Goal: Transaction & Acquisition: Purchase product/service

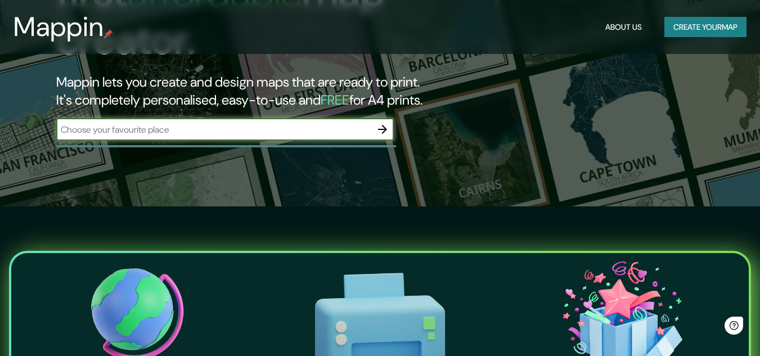
scroll to position [169, 0]
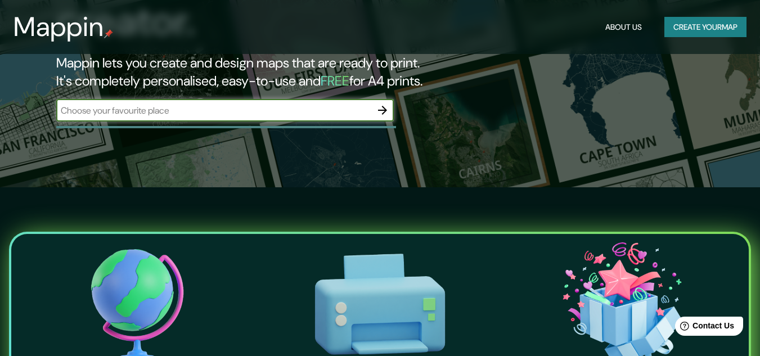
click at [172, 104] on input "text" at bounding box center [213, 110] width 315 height 13
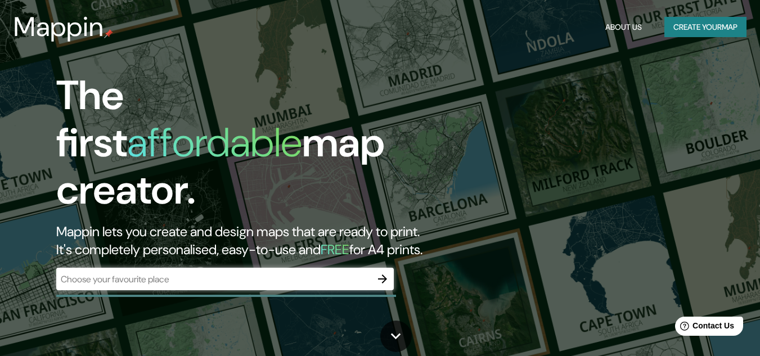
drag, startPoint x: 487, startPoint y: 58, endPoint x: 479, endPoint y: 62, distance: 9.3
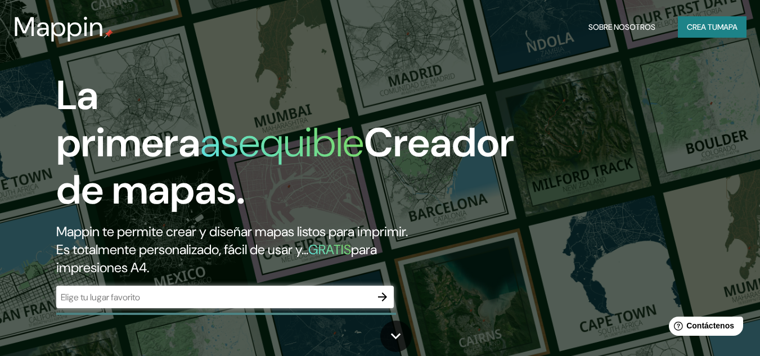
drag, startPoint x: 540, startPoint y: 115, endPoint x: 493, endPoint y: 108, distance: 47.8
click at [540, 116] on div "La primera asequible Creador de mapas. Mappin te permite crear y diseñar mapas …" at bounding box center [380, 178] width 760 height 356
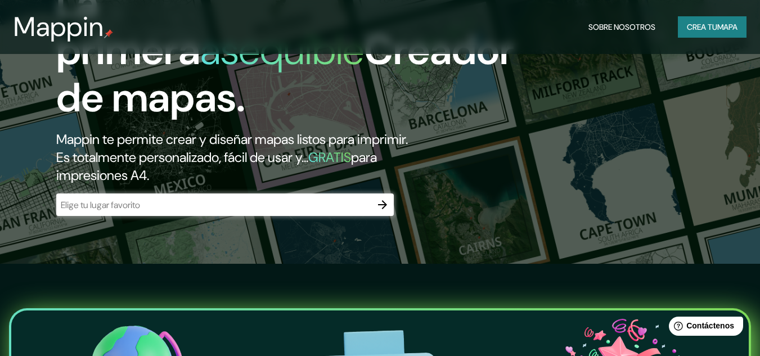
scroll to position [112, 0]
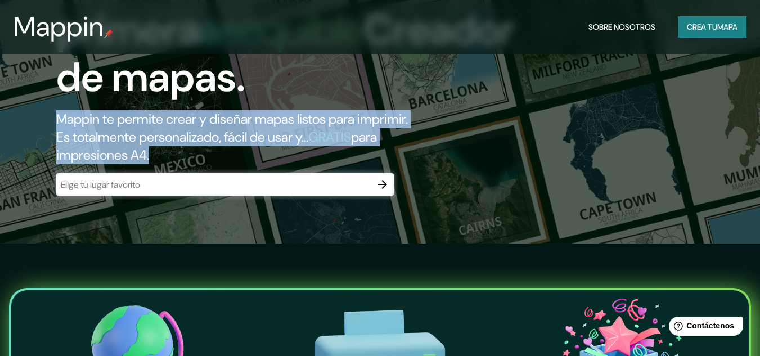
drag, startPoint x: 58, startPoint y: 121, endPoint x: 413, endPoint y: 147, distance: 355.2
click at [413, 147] on h2 "Mappin te permite crear y diseñar mapas listos para imprimir. Es totalmente per…" at bounding box center [246, 137] width 380 height 54
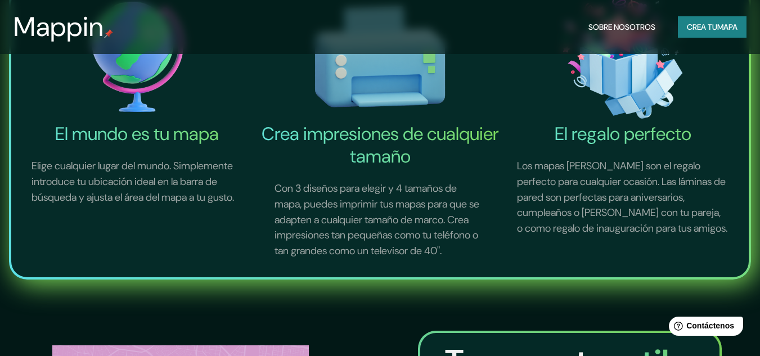
scroll to position [394, 0]
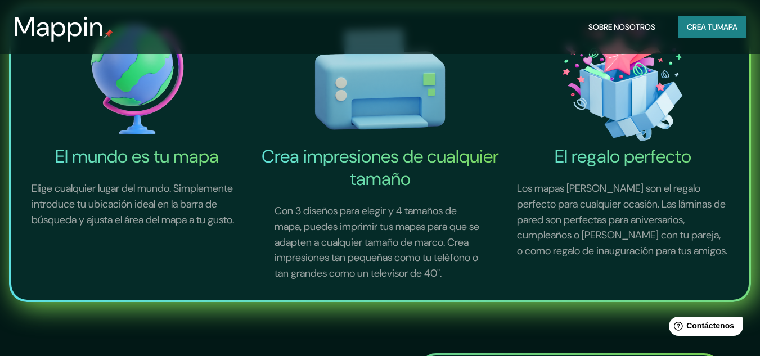
click at [350, 147] on font "Crea impresiones de cualquier tamaño" at bounding box center [379, 167] width 237 height 46
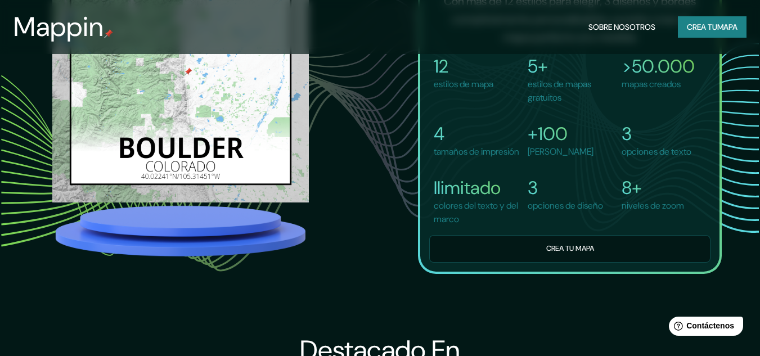
scroll to position [811, 0]
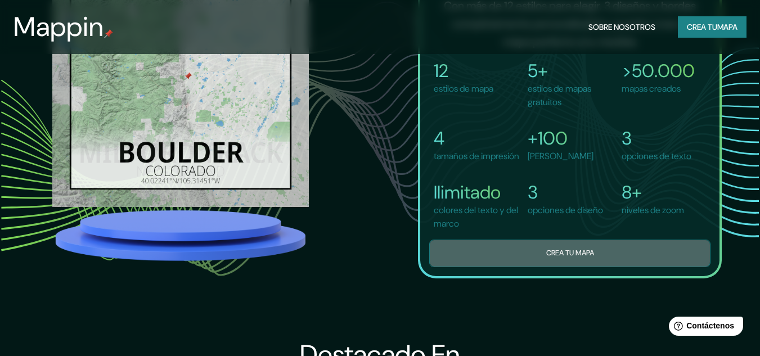
click at [559, 260] on font "Crea tu mapa" at bounding box center [570, 253] width 48 height 13
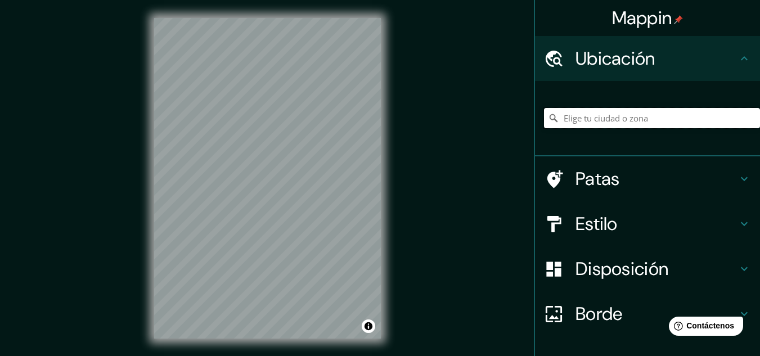
click at [634, 111] on input "Elige tu ciudad o zona" at bounding box center [652, 118] width 216 height 20
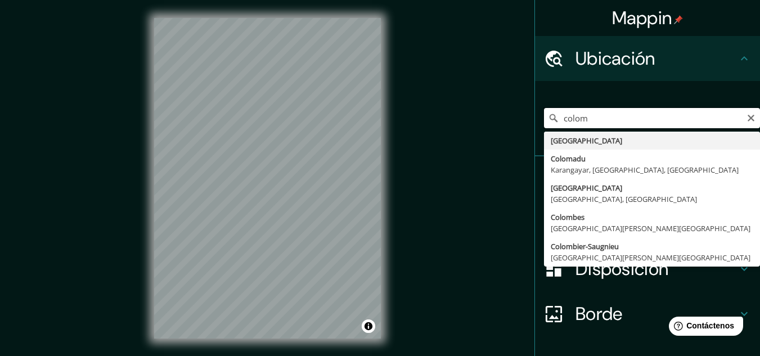
drag, startPoint x: 599, startPoint y: 118, endPoint x: 480, endPoint y: 109, distance: 119.0
click at [480, 109] on div "Mappin Ubicación [PERSON_NAME] [GEOGRAPHIC_DATA] Colomadu [GEOGRAPHIC_DATA], [G…" at bounding box center [380, 187] width 760 height 374
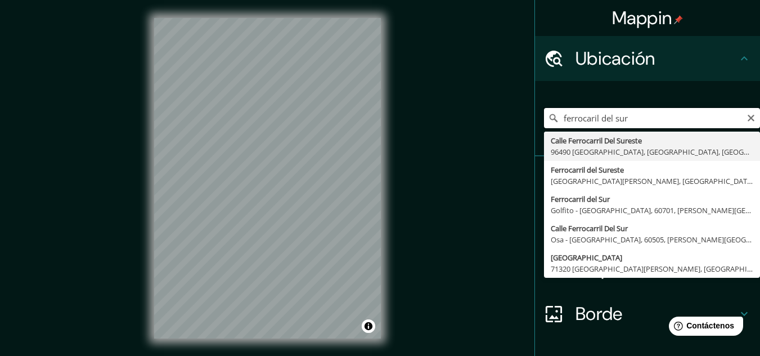
click at [572, 117] on input "ferrocaril del sur" at bounding box center [652, 118] width 216 height 20
click at [647, 118] on input "ferrocarril del sur" at bounding box center [652, 118] width 216 height 20
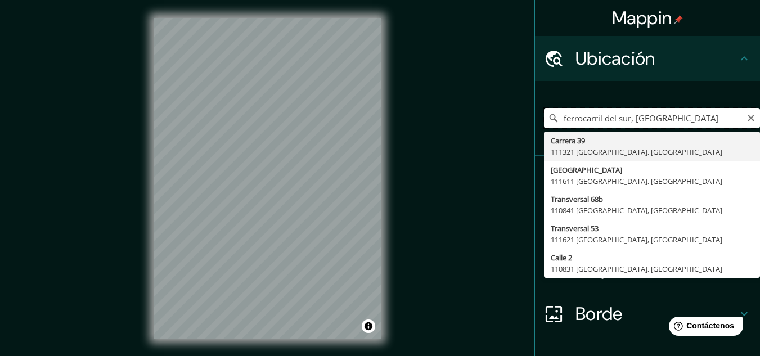
drag, startPoint x: 675, startPoint y: 118, endPoint x: 543, endPoint y: 108, distance: 133.1
click at [544, 108] on input "ferrocarril del sur, [GEOGRAPHIC_DATA]" at bounding box center [652, 118] width 216 height 20
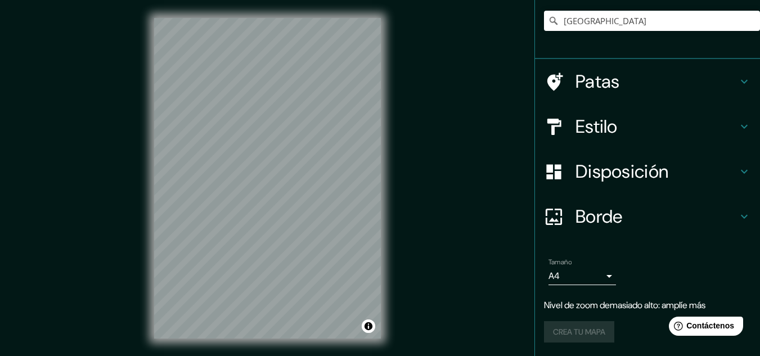
click at [585, 62] on div "Patas" at bounding box center [647, 81] width 225 height 45
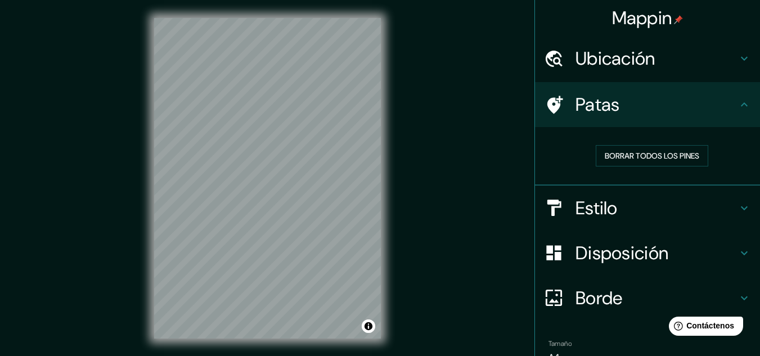
click at [554, 95] on icon at bounding box center [554, 105] width 20 height 20
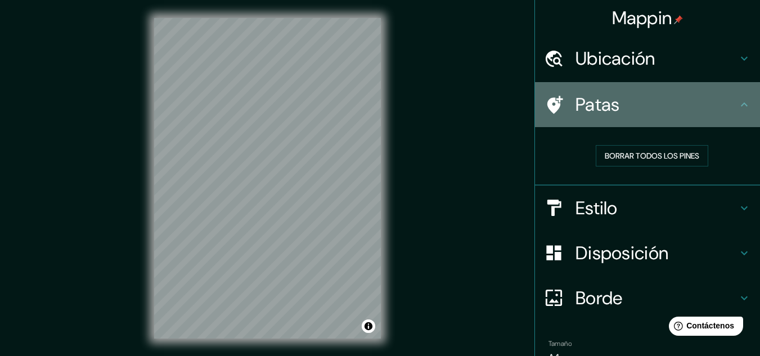
click at [737, 108] on icon at bounding box center [743, 104] width 13 height 13
click at [737, 107] on icon at bounding box center [743, 104] width 13 height 13
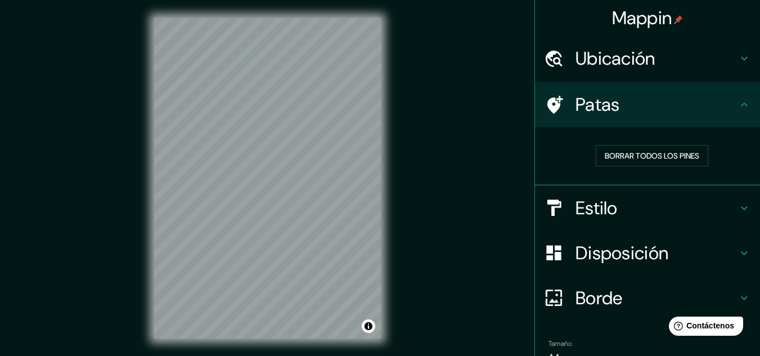
click at [663, 103] on h4 "Patas" at bounding box center [656, 104] width 162 height 22
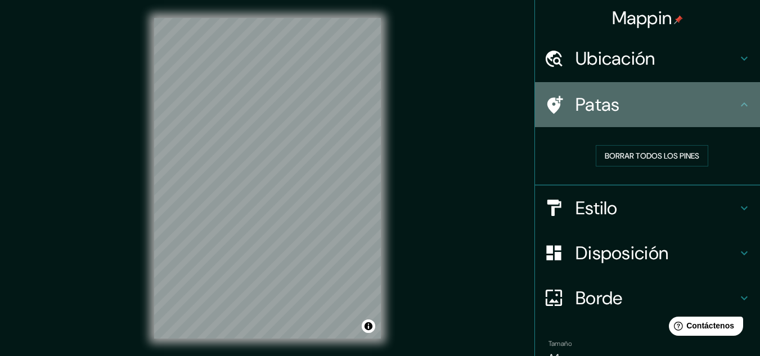
click at [737, 110] on icon at bounding box center [743, 104] width 13 height 13
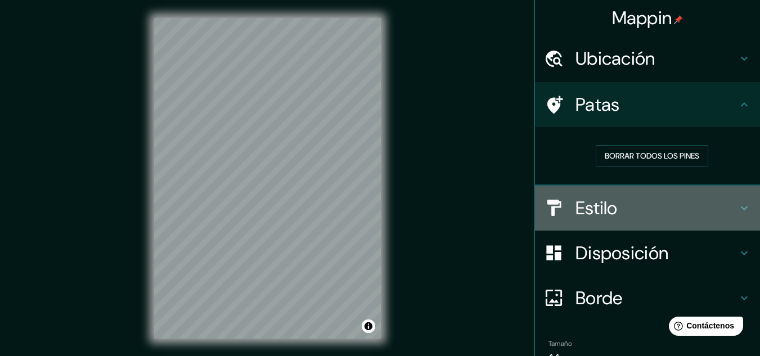
click at [626, 214] on h4 "Estilo" at bounding box center [656, 208] width 162 height 22
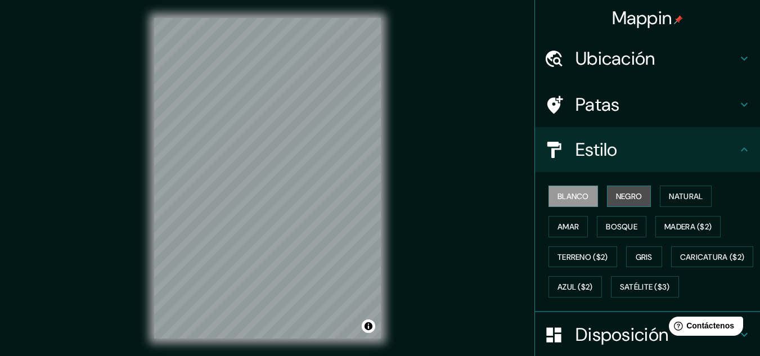
click at [621, 200] on font "Negro" at bounding box center [629, 196] width 26 height 10
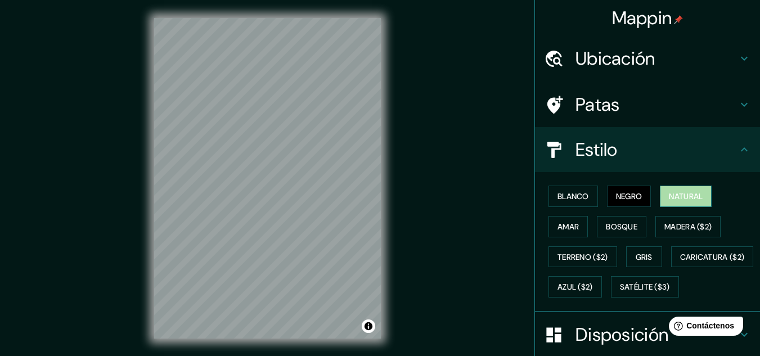
click at [676, 199] on font "Natural" at bounding box center [686, 196] width 34 height 10
click at [570, 228] on font "Amar" at bounding box center [567, 227] width 21 height 10
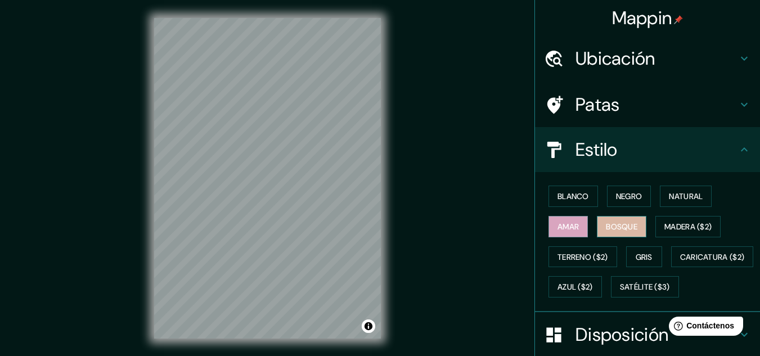
drag, startPoint x: 595, startPoint y: 227, endPoint x: 628, endPoint y: 226, distance: 32.6
click at [597, 227] on button "Bosque" at bounding box center [621, 226] width 49 height 21
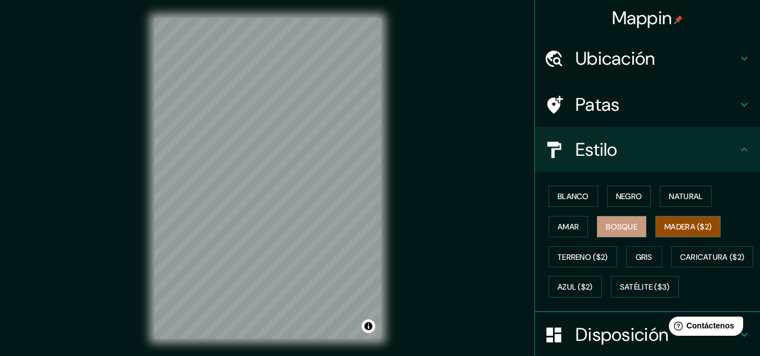
click at [684, 225] on font "Madera ($2)" at bounding box center [687, 227] width 47 height 10
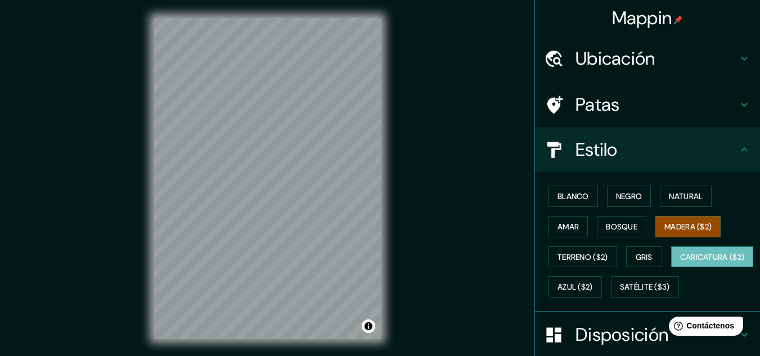
click at [680, 262] on font "Caricatura ($2)" at bounding box center [712, 257] width 65 height 10
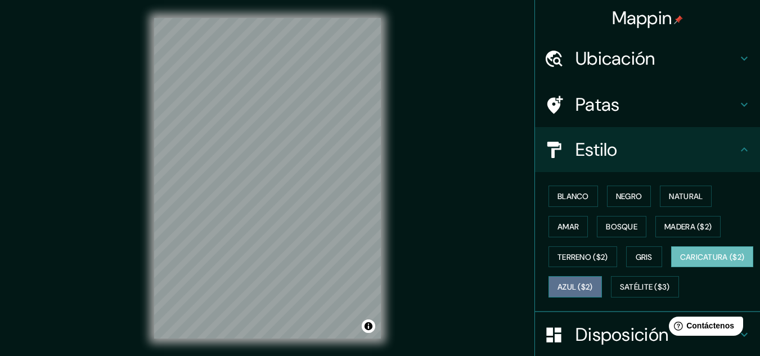
click at [593, 284] on font "Azul ($2)" at bounding box center [574, 287] width 35 height 10
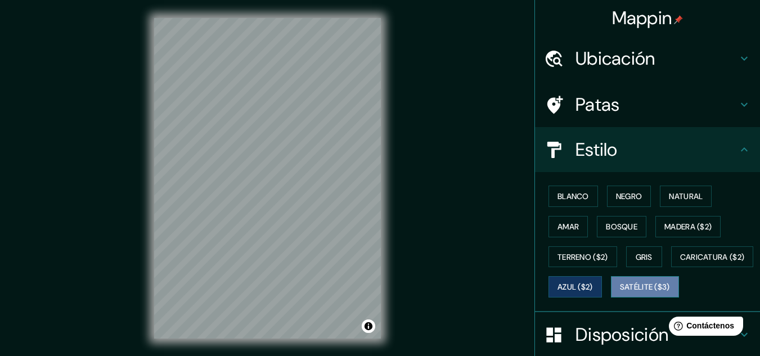
click at [620, 292] on font "Satélite ($3)" at bounding box center [645, 287] width 50 height 10
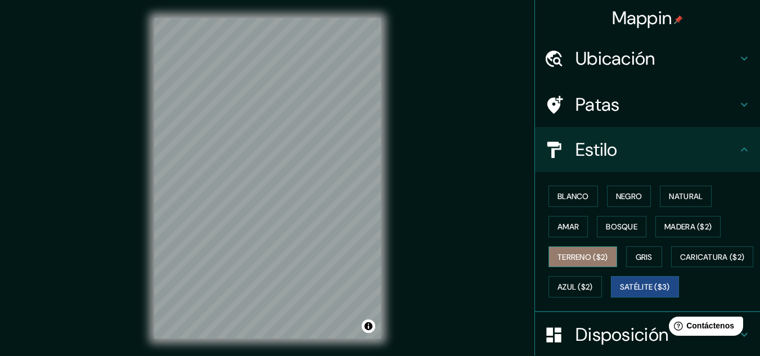
click at [590, 261] on font "Terreno ($2)" at bounding box center [582, 257] width 51 height 10
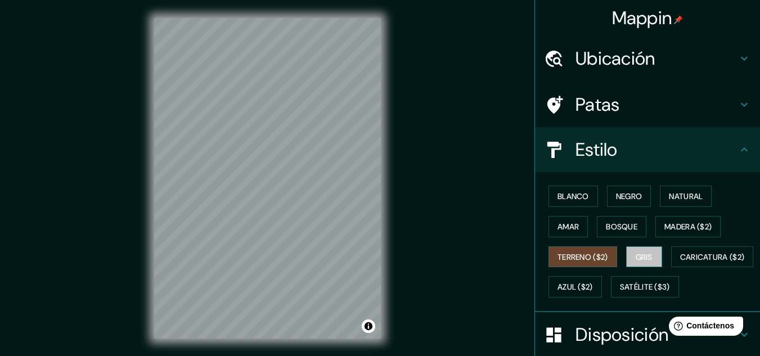
click at [641, 260] on font "Gris" at bounding box center [643, 257] width 17 height 10
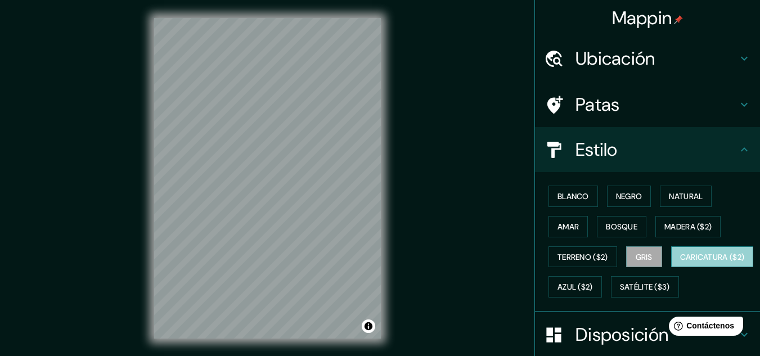
click at [671, 268] on button "Caricatura ($2)" at bounding box center [712, 256] width 83 height 21
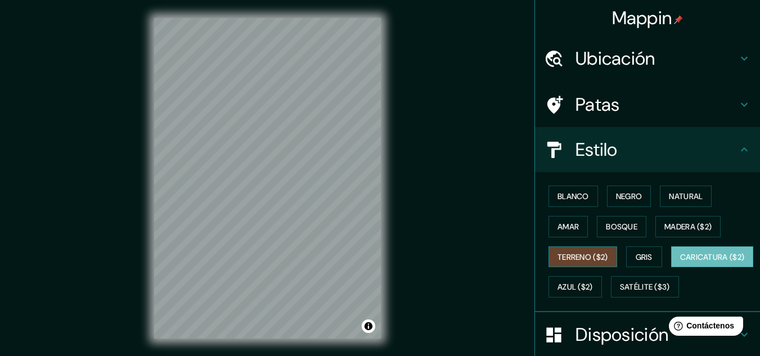
click at [594, 260] on font "Terreno ($2)" at bounding box center [582, 257] width 51 height 10
drag, startPoint x: 652, startPoint y: 255, endPoint x: 627, endPoint y: 280, distance: 35.4
click at [652, 256] on button "Gris" at bounding box center [644, 256] width 36 height 21
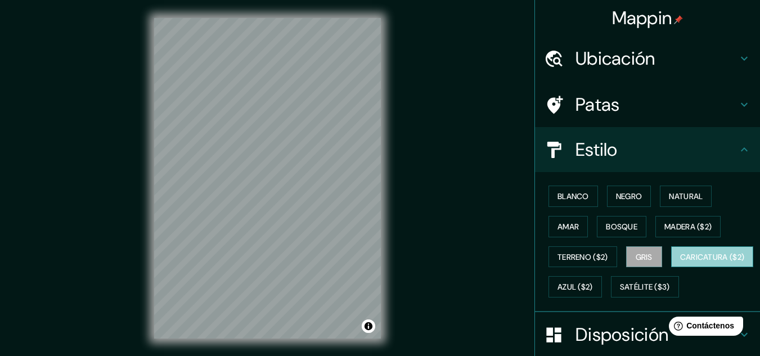
click at [680, 262] on font "Caricatura ($2)" at bounding box center [712, 257] width 65 height 10
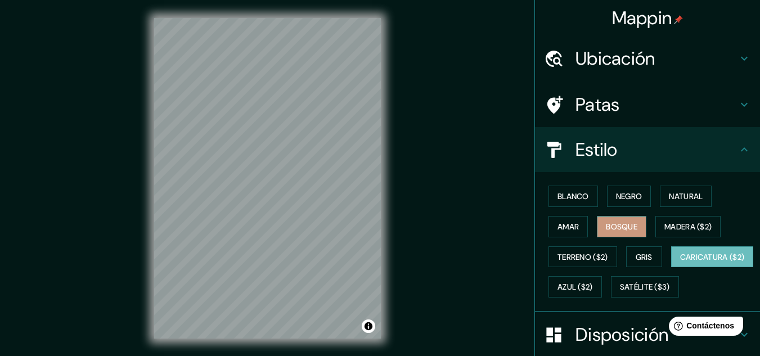
click at [626, 220] on font "Bosque" at bounding box center [621, 226] width 31 height 15
click at [671, 268] on button "Caricatura ($2)" at bounding box center [712, 256] width 83 height 21
click at [567, 199] on font "Blanco" at bounding box center [572, 196] width 31 height 10
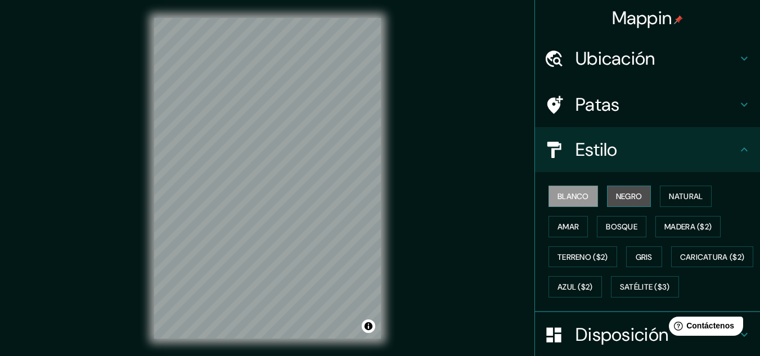
click at [616, 199] on font "Negro" at bounding box center [629, 196] width 26 height 10
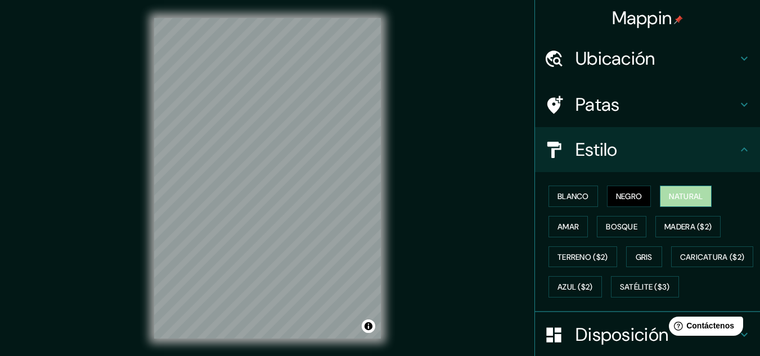
click at [685, 199] on font "Natural" at bounding box center [686, 196] width 34 height 10
click at [578, 223] on button "Amar" at bounding box center [567, 226] width 39 height 21
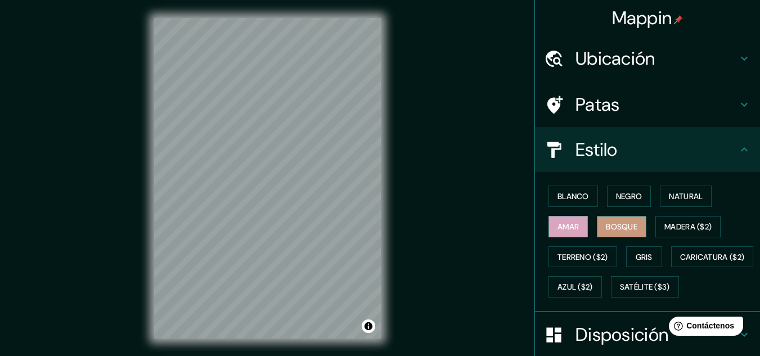
click at [606, 223] on font "Bosque" at bounding box center [621, 227] width 31 height 10
click at [685, 198] on font "Natural" at bounding box center [686, 196] width 34 height 10
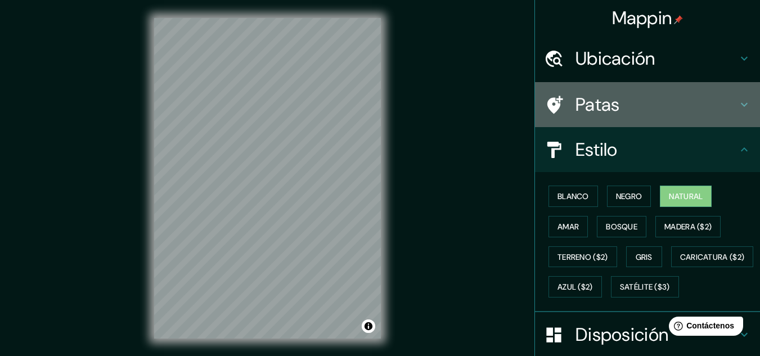
click at [583, 98] on font "Patas" at bounding box center [597, 105] width 44 height 24
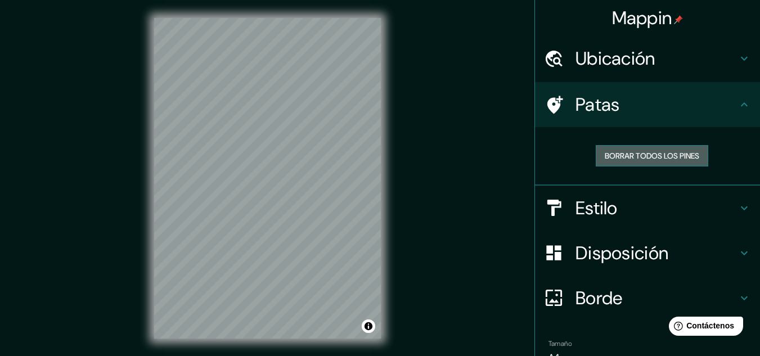
click at [630, 152] on font "Borrar todos los pines" at bounding box center [651, 156] width 94 height 10
click at [625, 152] on font "Borrar todos los pines" at bounding box center [651, 156] width 94 height 10
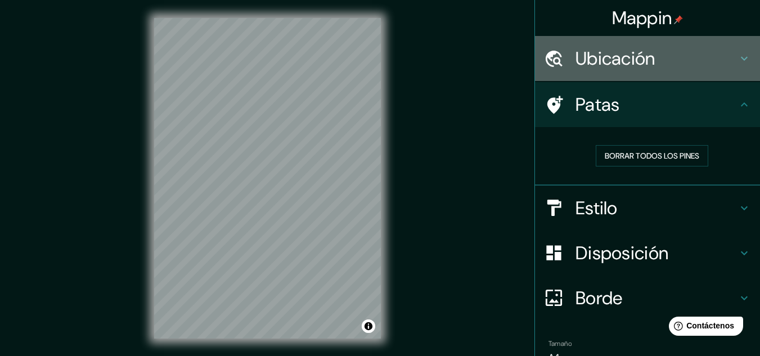
click at [592, 65] on font "Ubicación" at bounding box center [615, 59] width 80 height 24
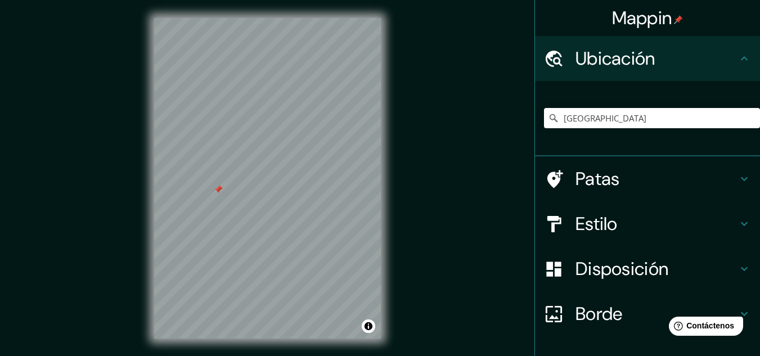
click at [576, 179] on font "Patas" at bounding box center [597, 179] width 44 height 24
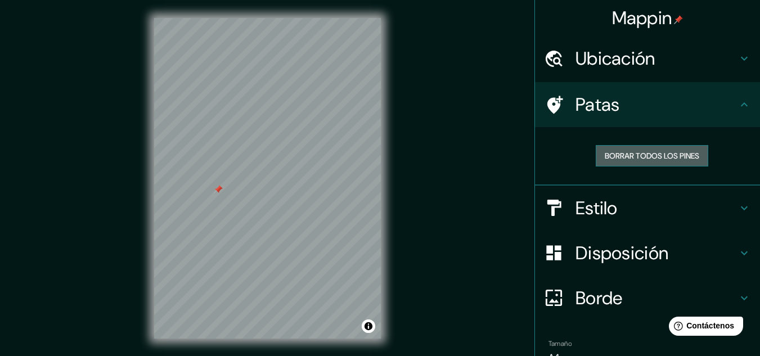
click at [657, 150] on font "Borrar todos los pines" at bounding box center [651, 155] width 94 height 15
click at [403, 210] on div "Mappin Ubicación [GEOGRAPHIC_DATA] Patas Borrar todos los pines Estilo Disposic…" at bounding box center [380, 187] width 760 height 374
click at [624, 70] on font "Ubicación" at bounding box center [615, 59] width 80 height 24
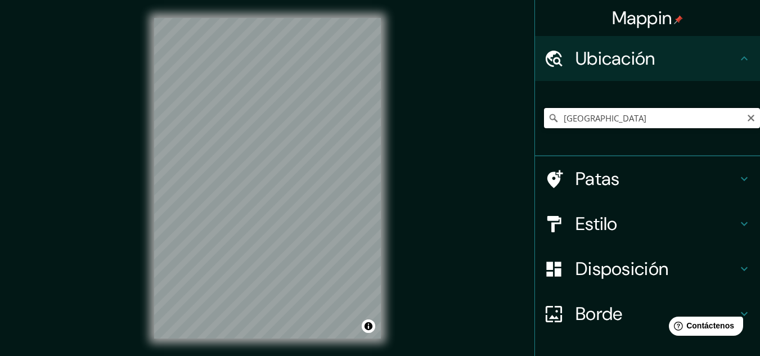
click at [613, 114] on input "[GEOGRAPHIC_DATA]" at bounding box center [652, 118] width 216 height 20
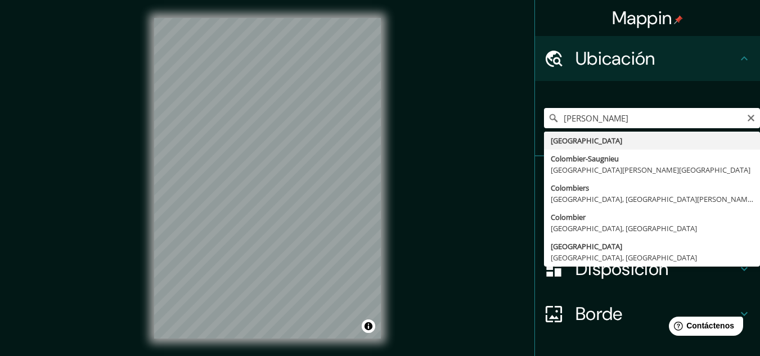
type input "[GEOGRAPHIC_DATA]"
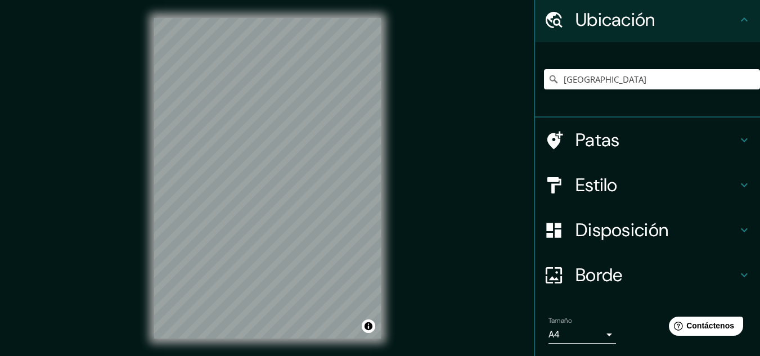
scroll to position [56, 0]
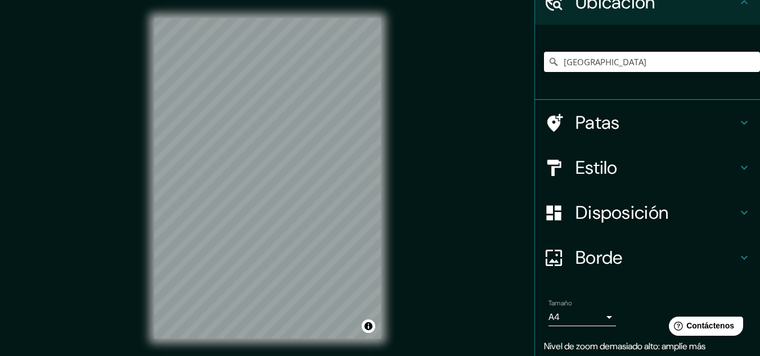
click at [660, 209] on font "Disposición" at bounding box center [621, 213] width 93 height 24
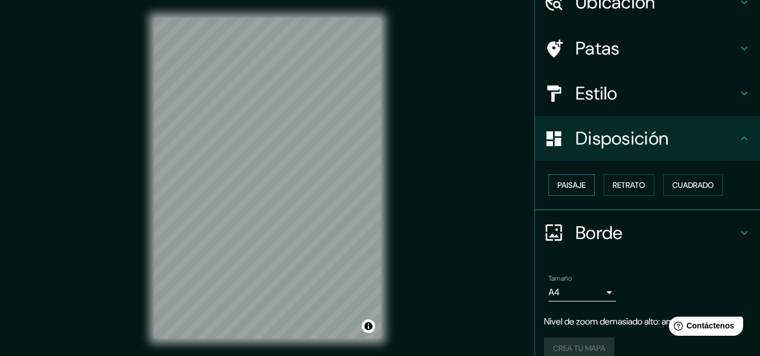
click at [557, 182] on font "Paisaje" at bounding box center [571, 185] width 28 height 10
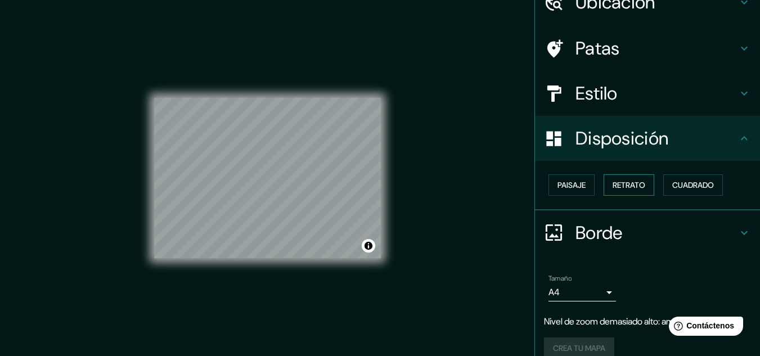
click at [612, 183] on font "Retrato" at bounding box center [628, 185] width 33 height 10
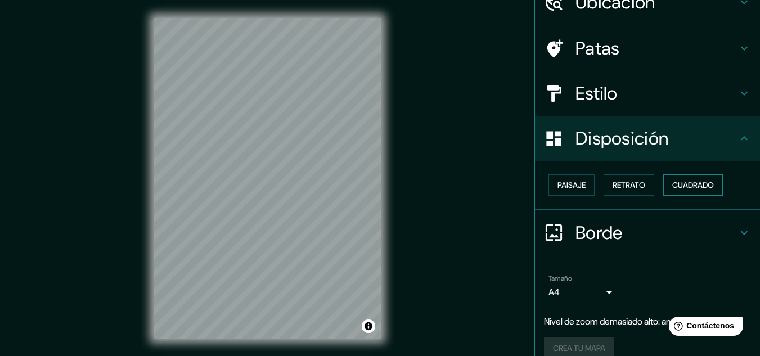
click at [690, 185] on font "Cuadrado" at bounding box center [693, 185] width 42 height 10
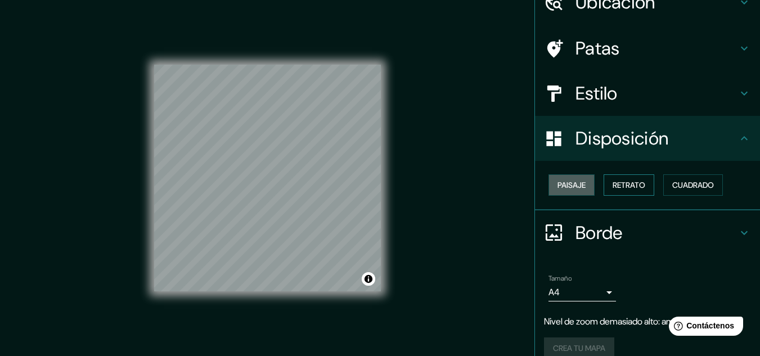
drag, startPoint x: 568, startPoint y: 183, endPoint x: 613, endPoint y: 184, distance: 44.4
click at [570, 183] on font "Paisaje" at bounding box center [571, 185] width 28 height 10
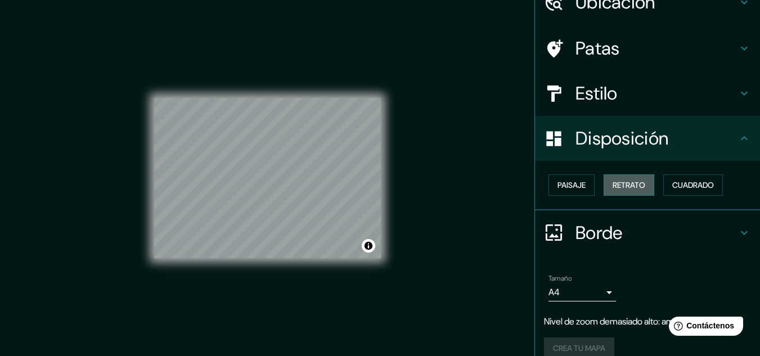
click at [622, 186] on font "Retrato" at bounding box center [628, 185] width 33 height 10
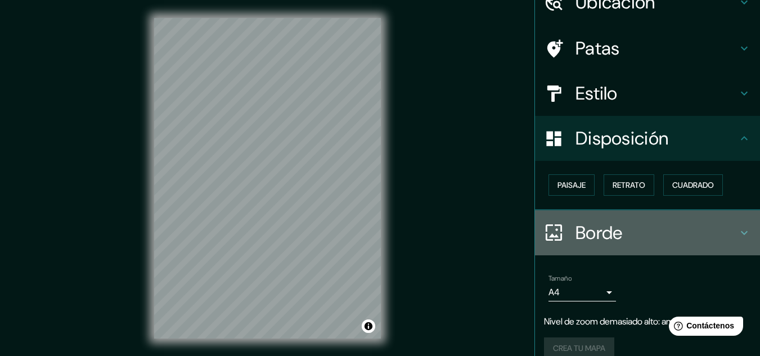
click at [614, 223] on font "Borde" at bounding box center [598, 233] width 47 height 24
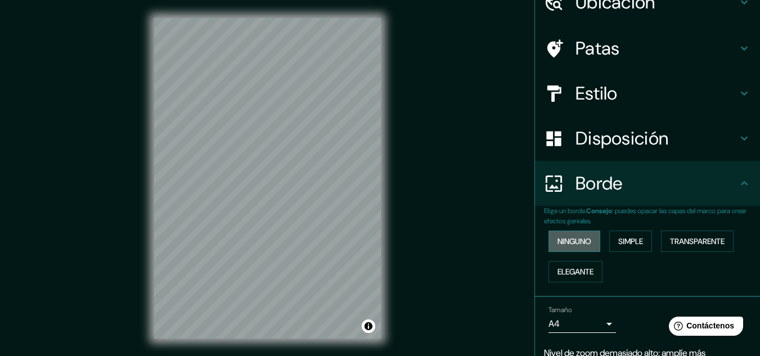
click at [560, 239] on font "Ninguno" at bounding box center [574, 241] width 34 height 10
click at [618, 239] on font "Simple" at bounding box center [630, 241] width 25 height 10
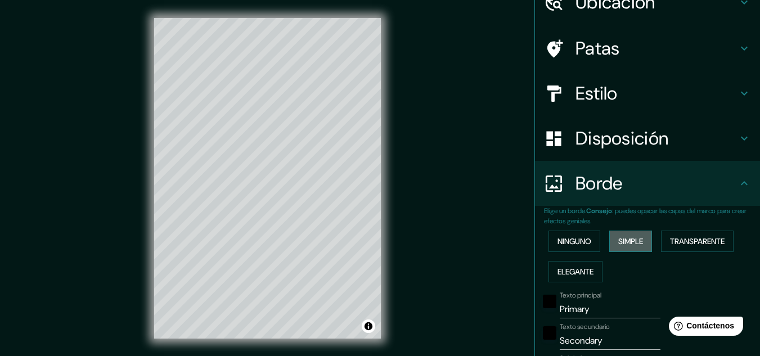
click at [639, 239] on button "Simple" at bounding box center [630, 241] width 43 height 21
type input "161"
type input "32"
click at [665, 240] on button "Transparente" at bounding box center [697, 241] width 73 height 21
click at [575, 264] on font "Elegante" at bounding box center [575, 271] width 36 height 15
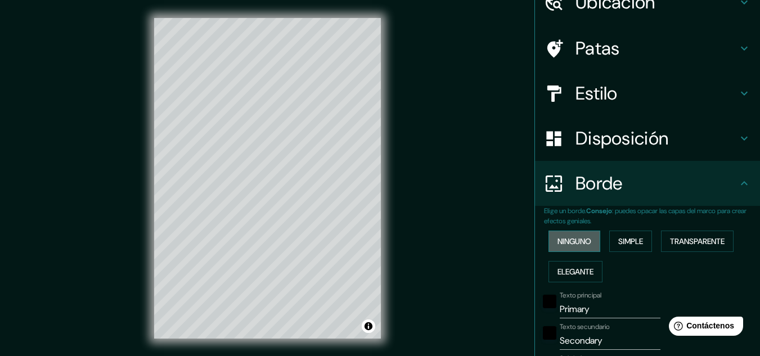
click at [566, 247] on font "Ninguno" at bounding box center [574, 241] width 34 height 15
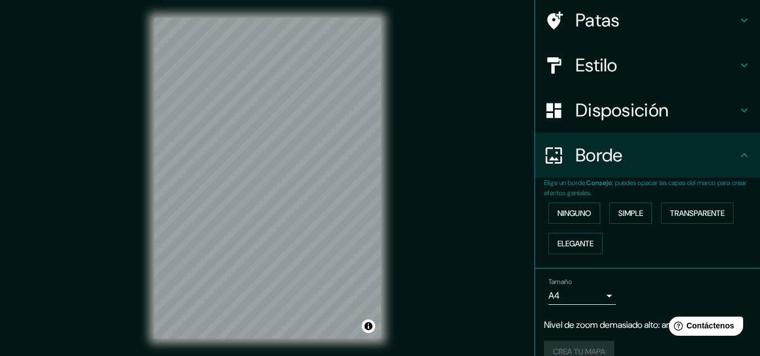
scroll to position [103, 0]
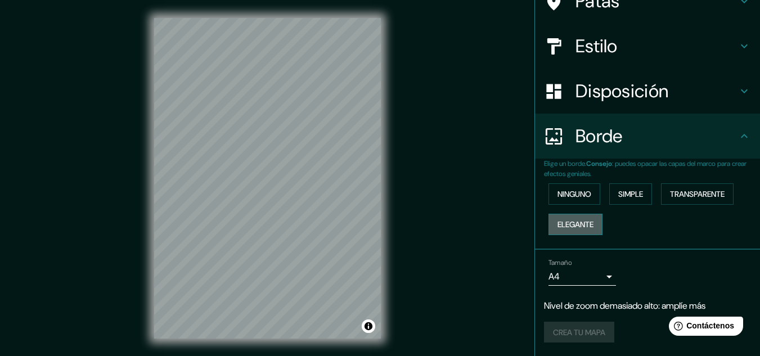
click at [584, 225] on font "Elegante" at bounding box center [575, 224] width 36 height 10
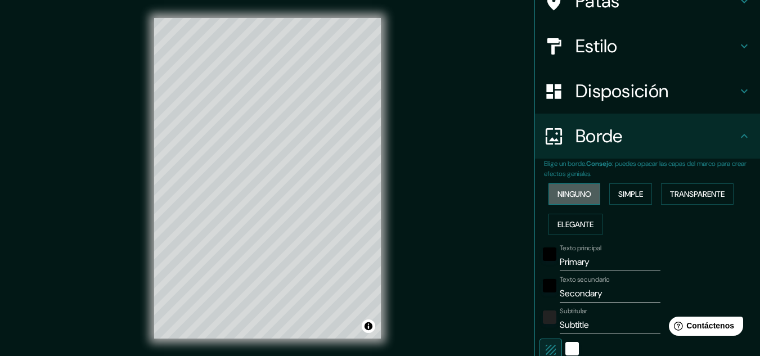
click at [569, 196] on font "Ninguno" at bounding box center [574, 194] width 34 height 10
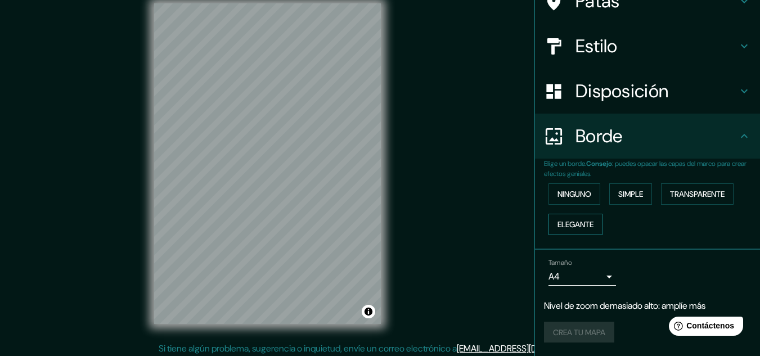
scroll to position [19, 0]
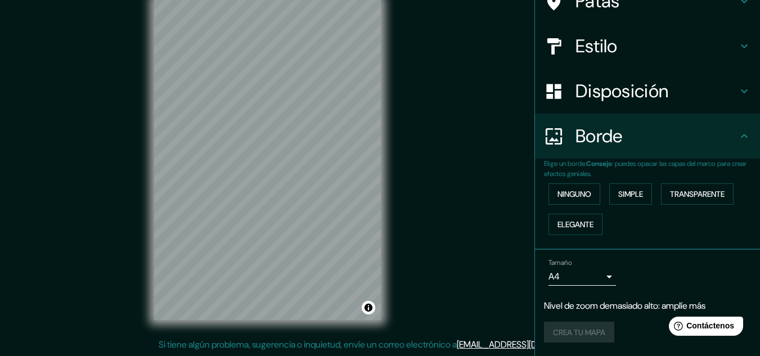
click at [571, 328] on div "Crea tu mapa" at bounding box center [647, 332] width 207 height 21
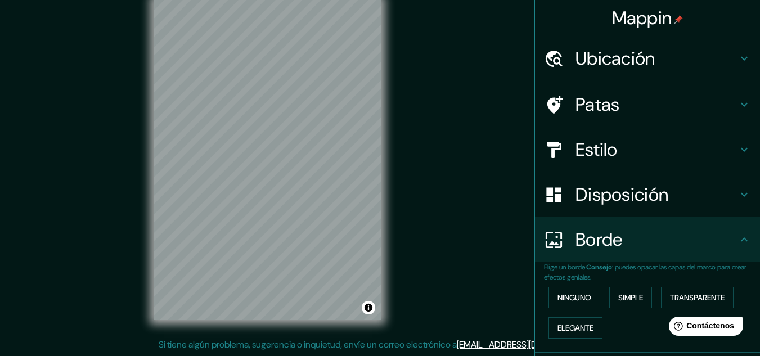
click at [611, 110] on h4 "Patas" at bounding box center [656, 104] width 162 height 22
